Goal: Answer question/provide support

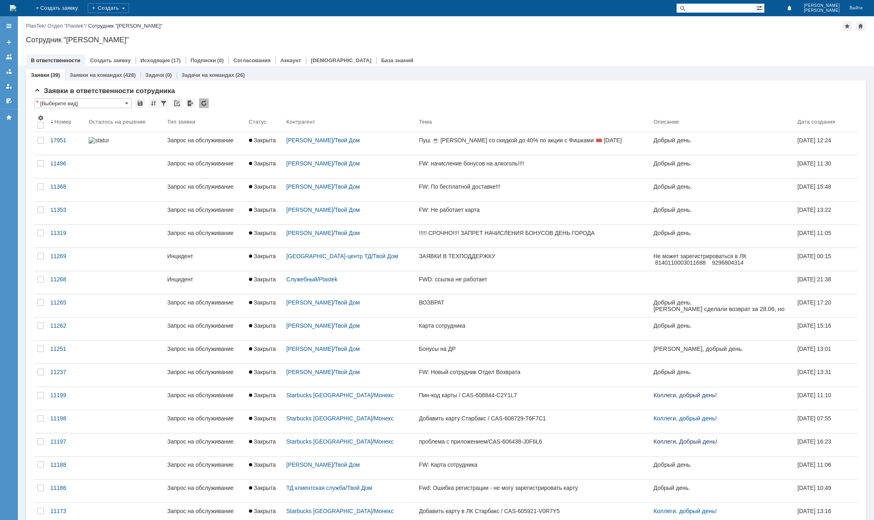
click at [722, 9] on input "text" at bounding box center [716, 8] width 80 height 10
paste input "22202"
type input "22202"
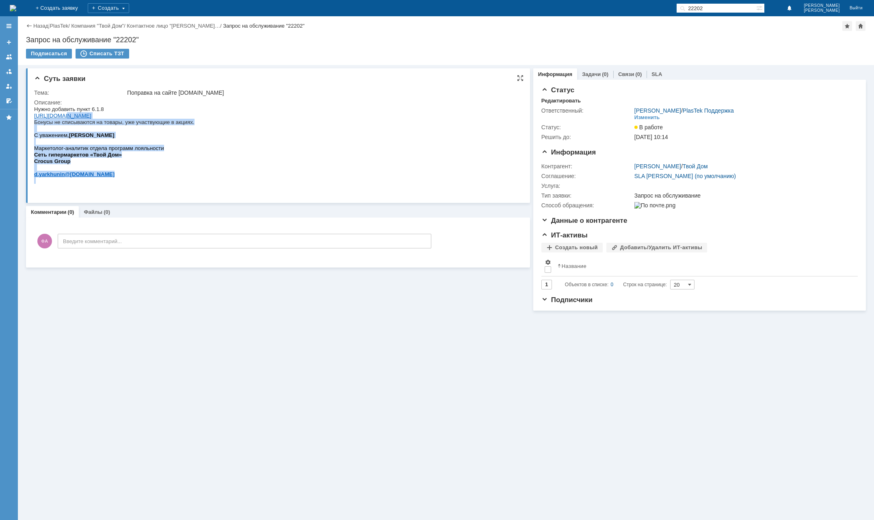
drag, startPoint x: 201, startPoint y: 125, endPoint x: 56, endPoint y: 120, distance: 145.5
click at [58, 120] on html "Нужно добавить пункт 6.1.8 [URL][DOMAIN_NAME] Бонусы не списываются на товары, …" at bounding box center [276, 145] width 484 height 78
click at [40, 124] on span "Нужно добавить пункт 6.1.8 [URL][DOMAIN_NAME] Бонусы не списываются на товары, …" at bounding box center [114, 115] width 160 height 19
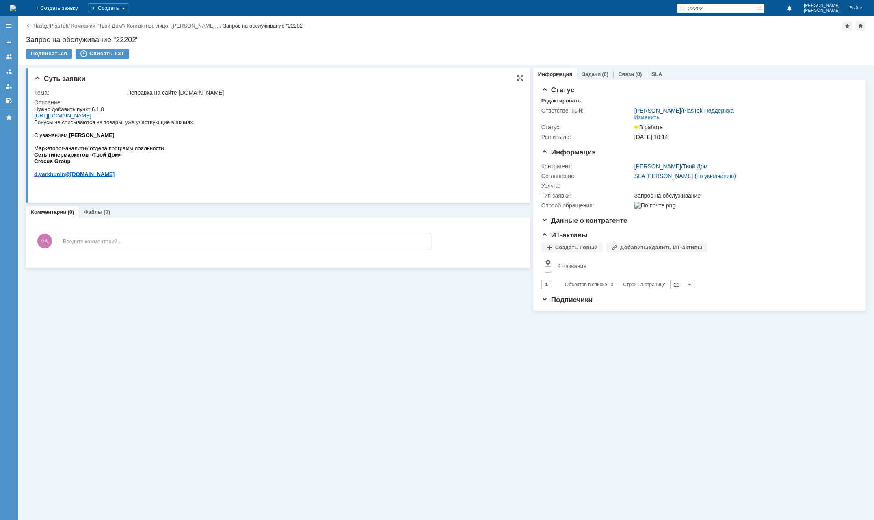
drag, startPoint x: 67, startPoint y: 231, endPoint x: 47, endPoint y: 125, distance: 107.9
click at [33, 125] on div "Суть заявки Тема: Поправка на сайте [DOMAIN_NAME] Описание:" at bounding box center [278, 135] width 504 height 134
drag, startPoint x: 35, startPoint y: 124, endPoint x: 194, endPoint y: 122, distance: 158.9
click at [194, 122] on span "Нужно добавить пункт 6.1.8 [URL][DOMAIN_NAME] Бонусы не списываются на товары, …" at bounding box center [114, 115] width 160 height 19
copy span "Бонусы не списываются на товары, уже участвующие в акциях."
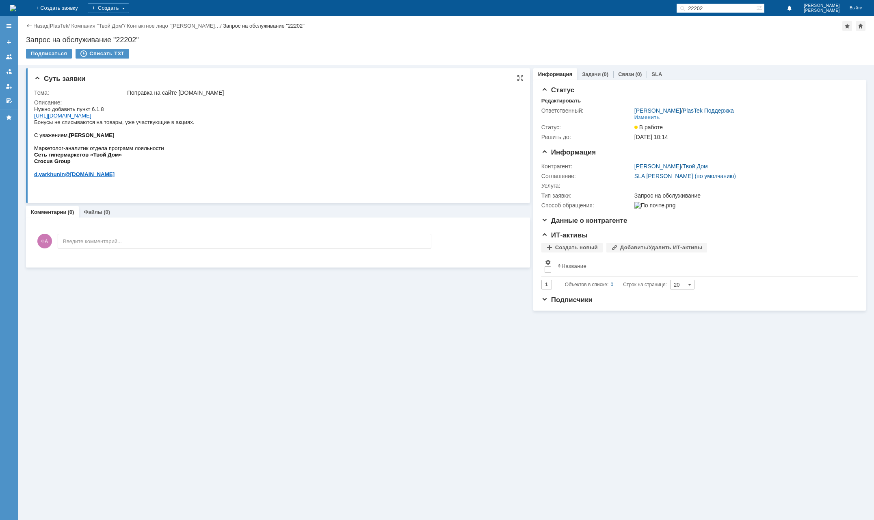
copy span "Бонусы не списываются на товары, уже участвующие в акциях."
